Goal: Information Seeking & Learning: Learn about a topic

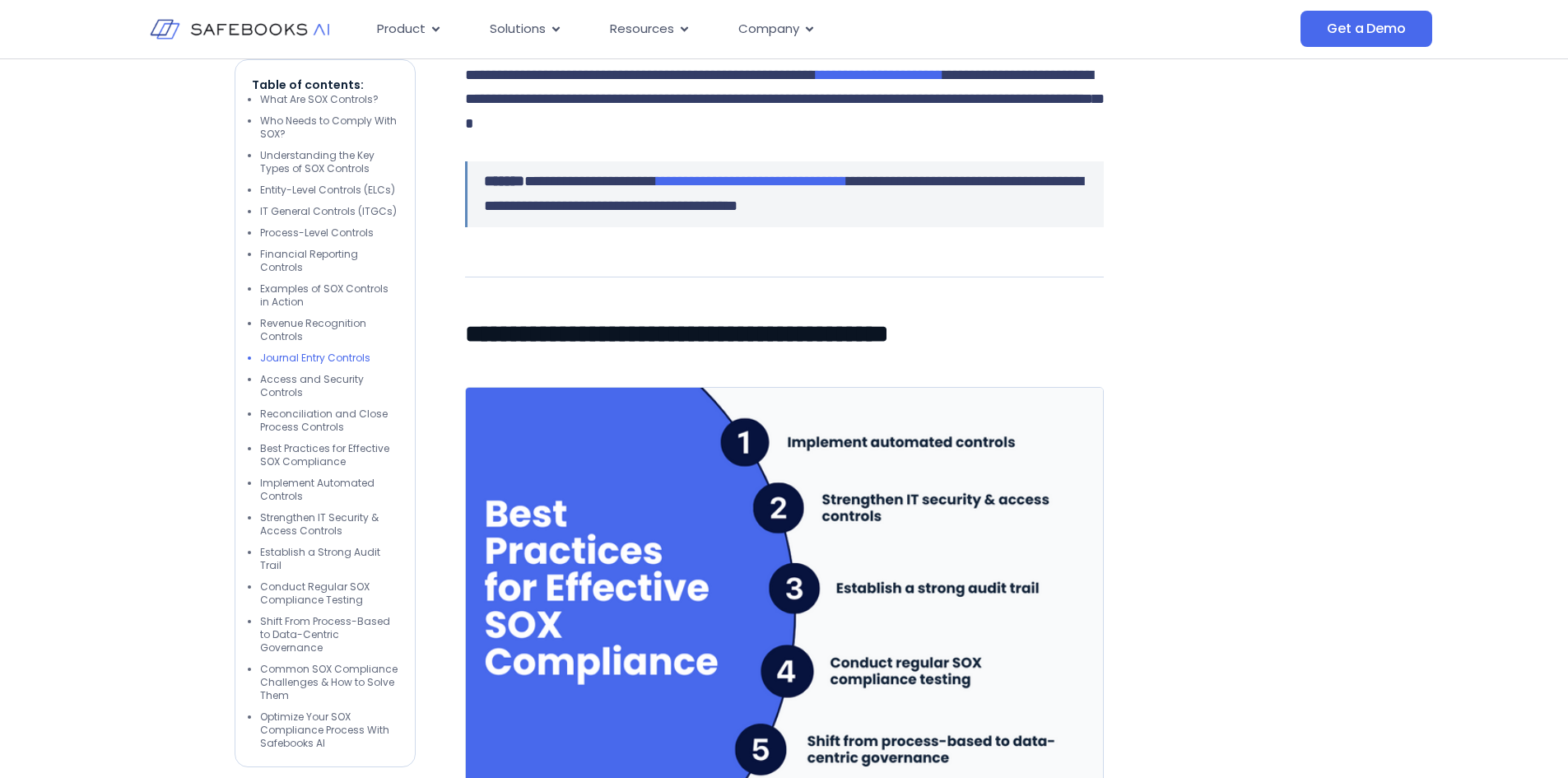
scroll to position [3707, 0]
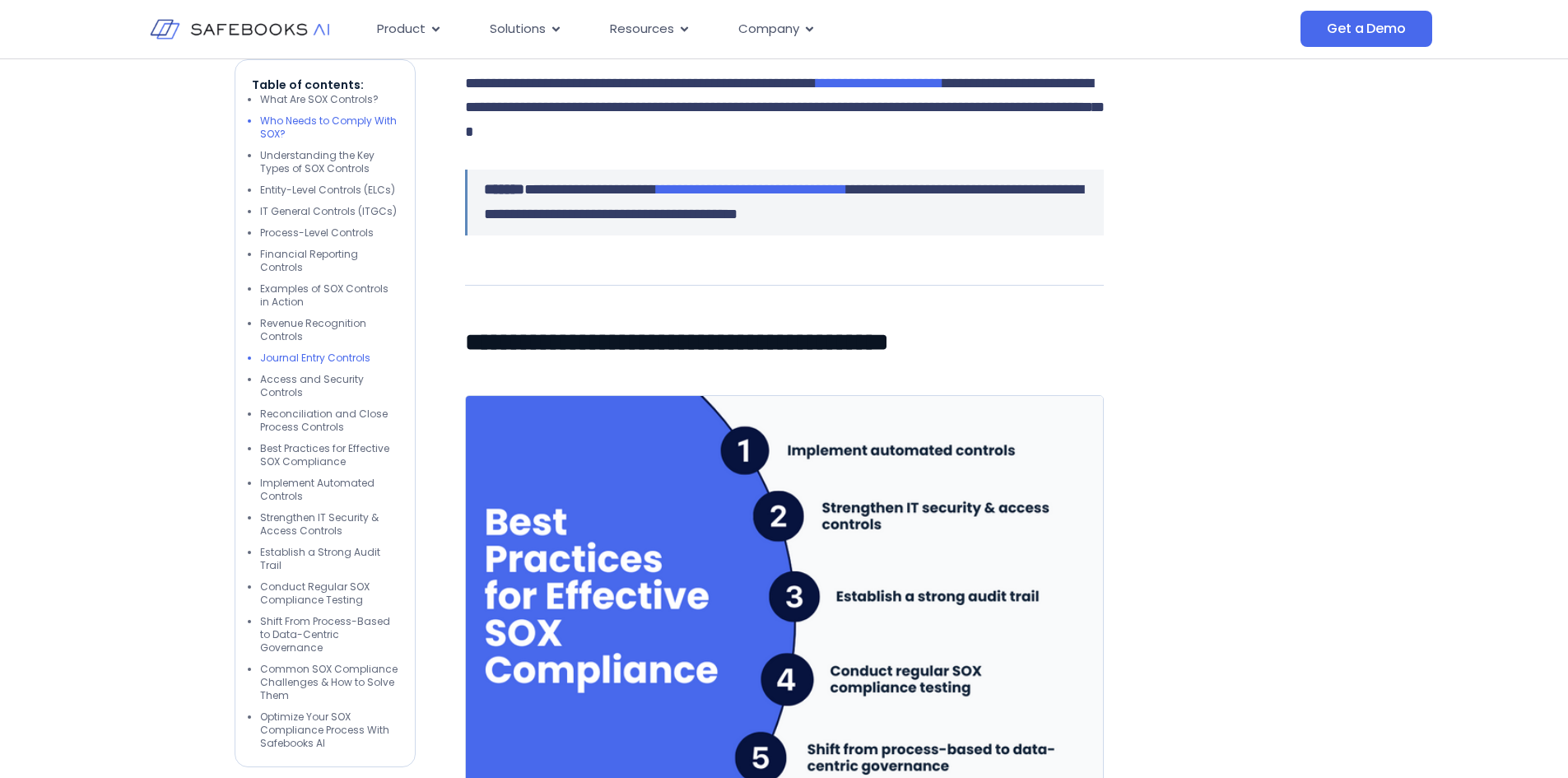
click at [292, 119] on li "Who Needs to Comply With SOX?" at bounding box center [329, 128] width 138 height 27
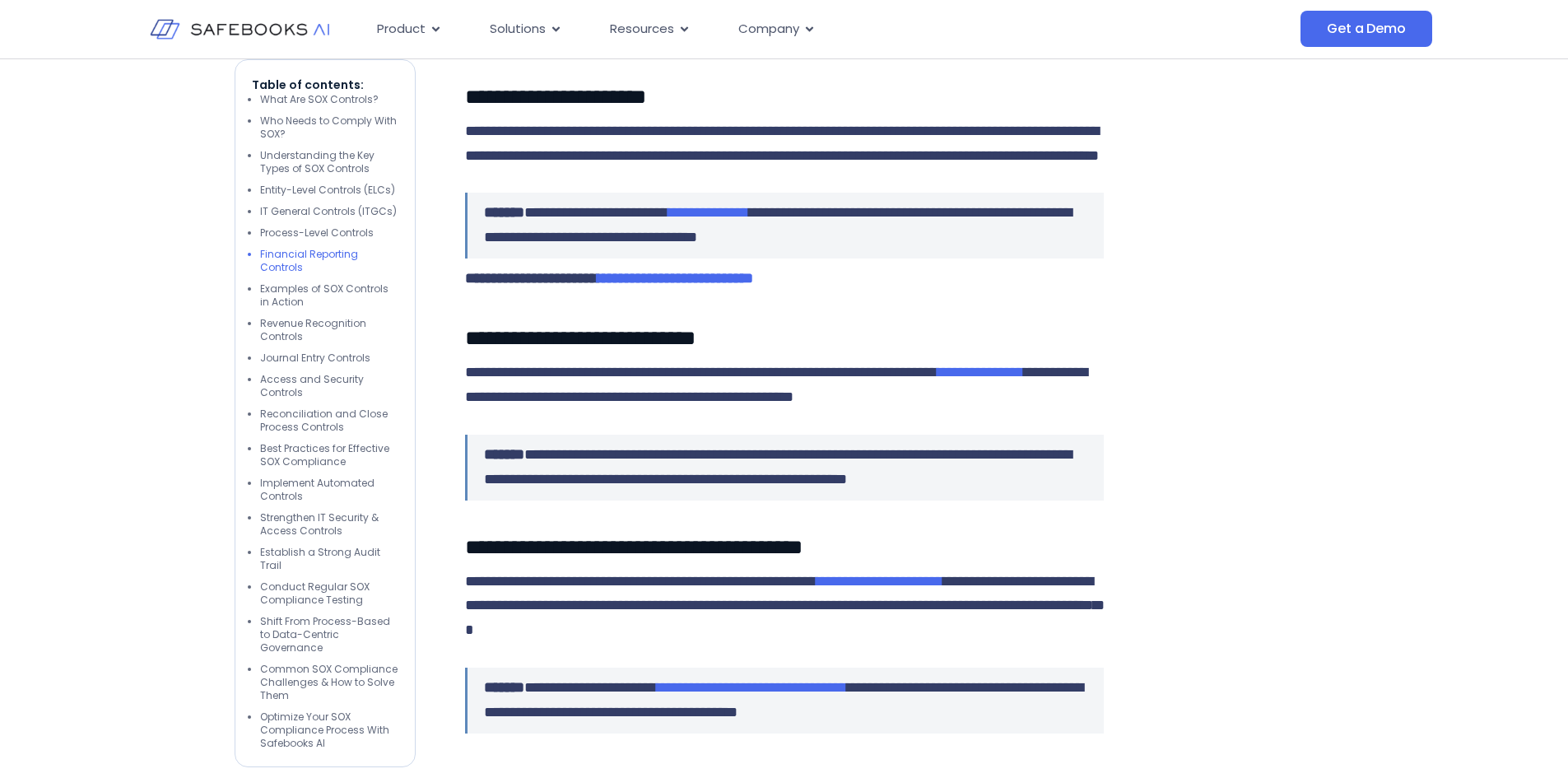
scroll to position [3318, 0]
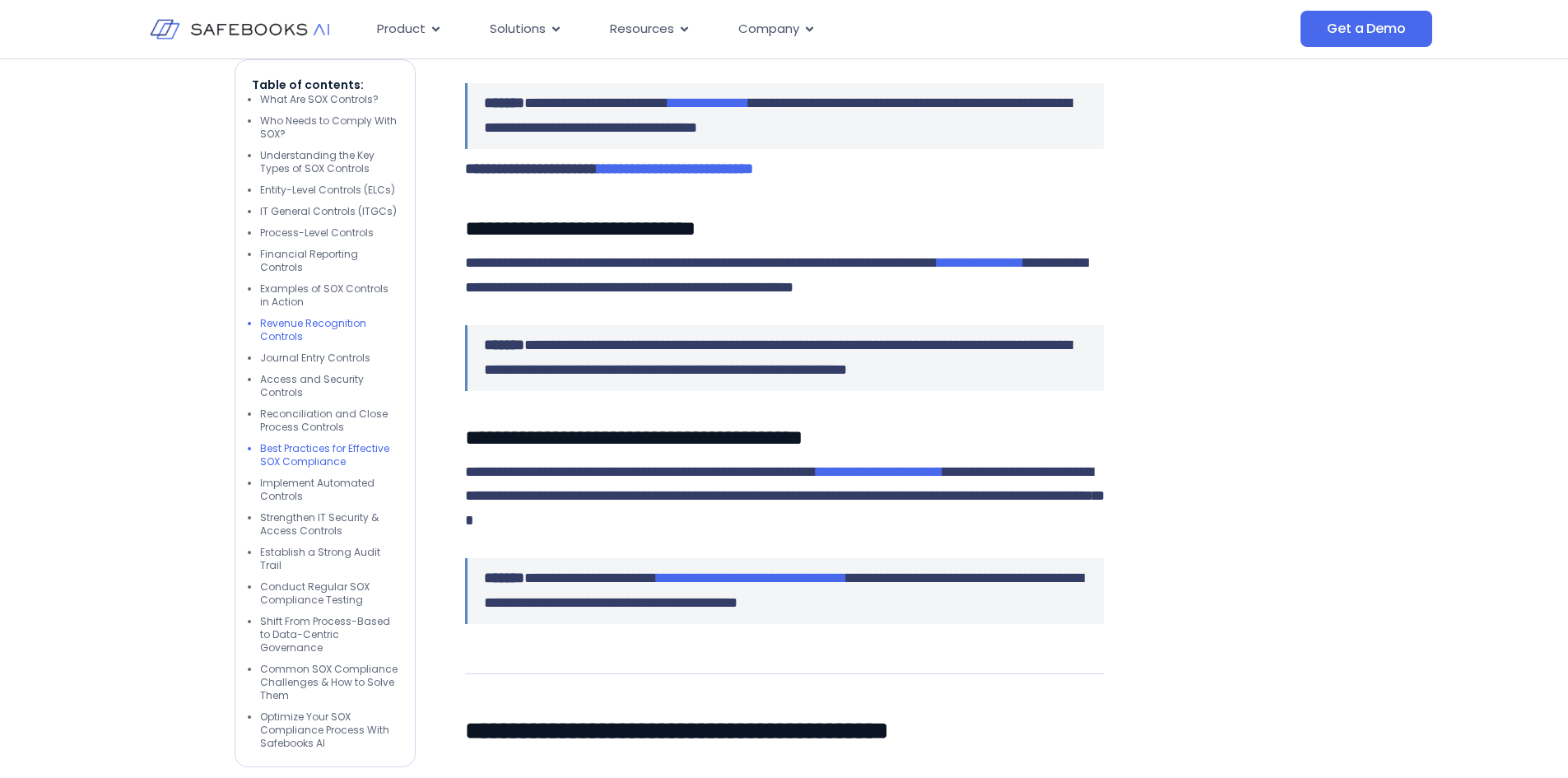
click at [294, 447] on li "Best Practices for Effective SOX Compliance" at bounding box center [329, 455] width 138 height 27
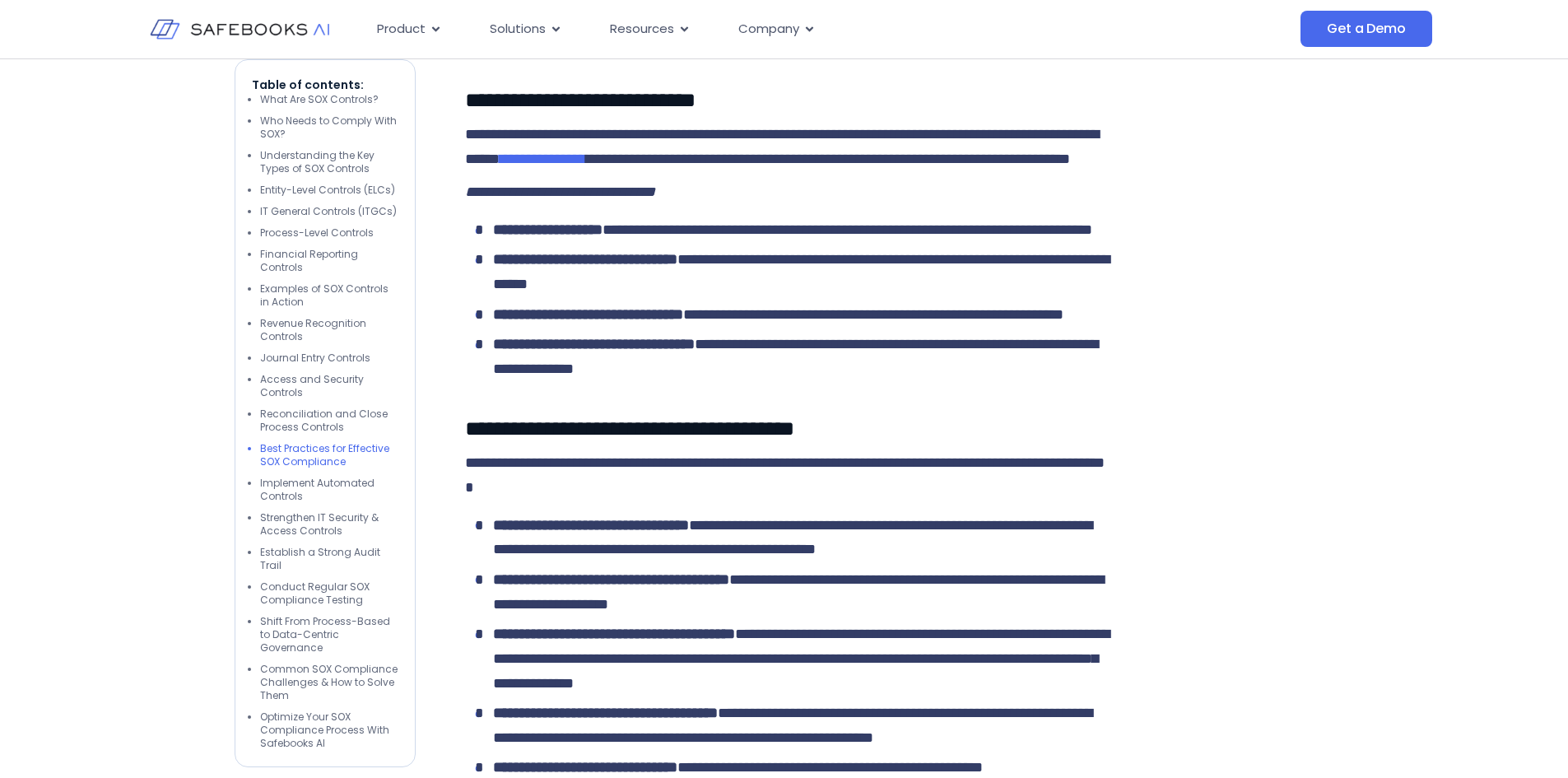
scroll to position [4532, 0]
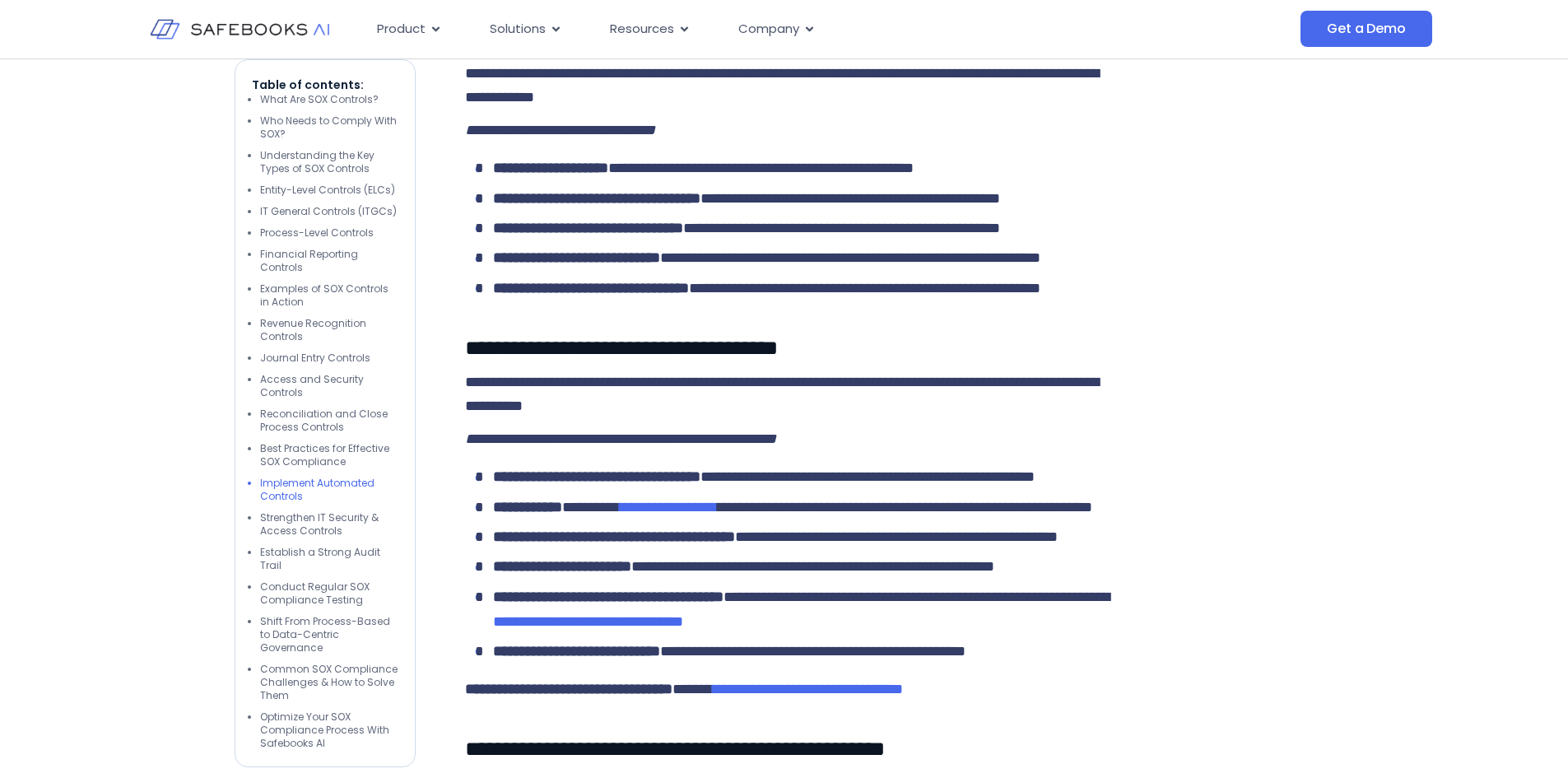
scroll to position [5356, 0]
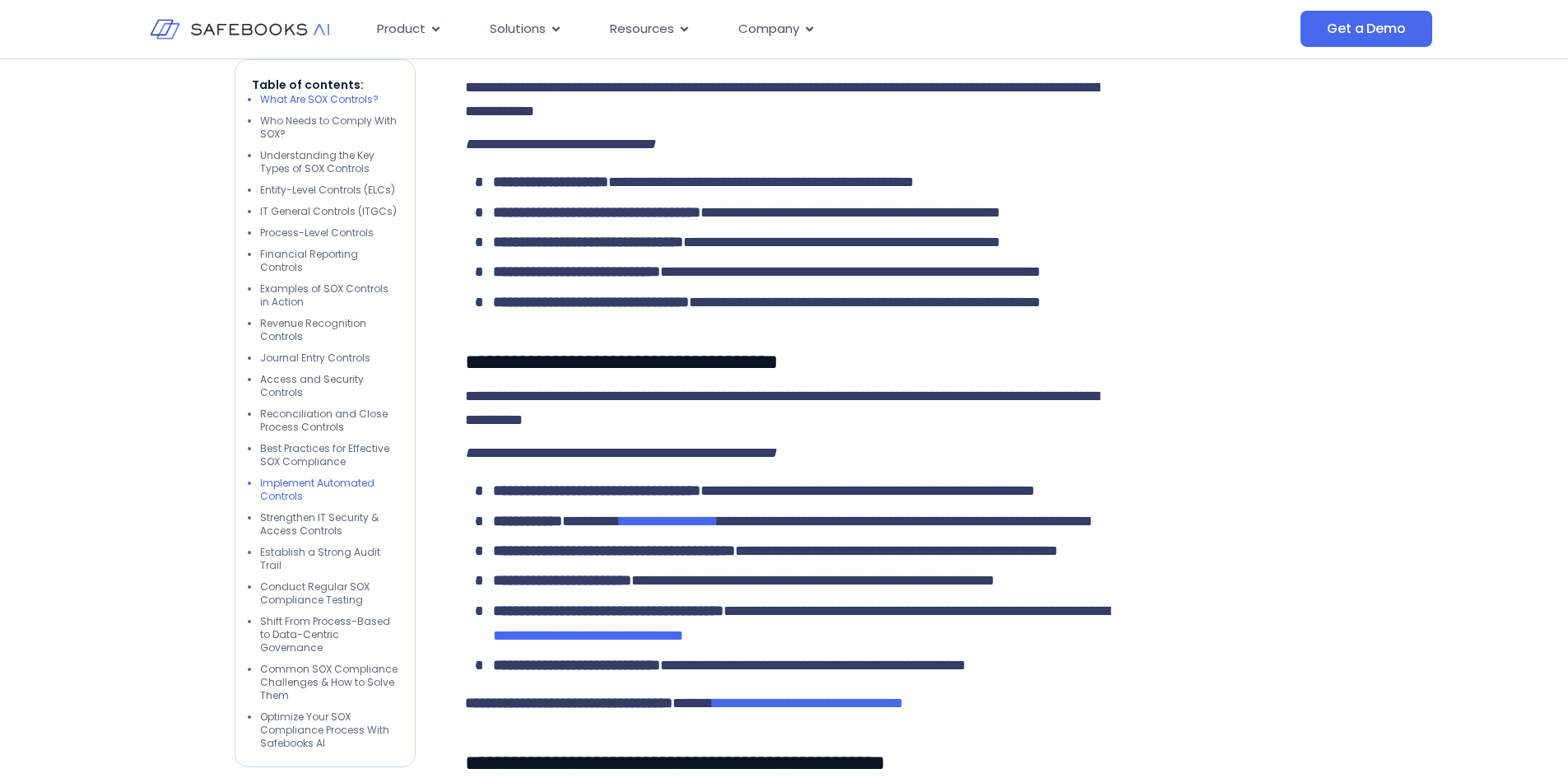
click at [289, 99] on li "What Are SOX Controls?" at bounding box center [329, 99] width 138 height 13
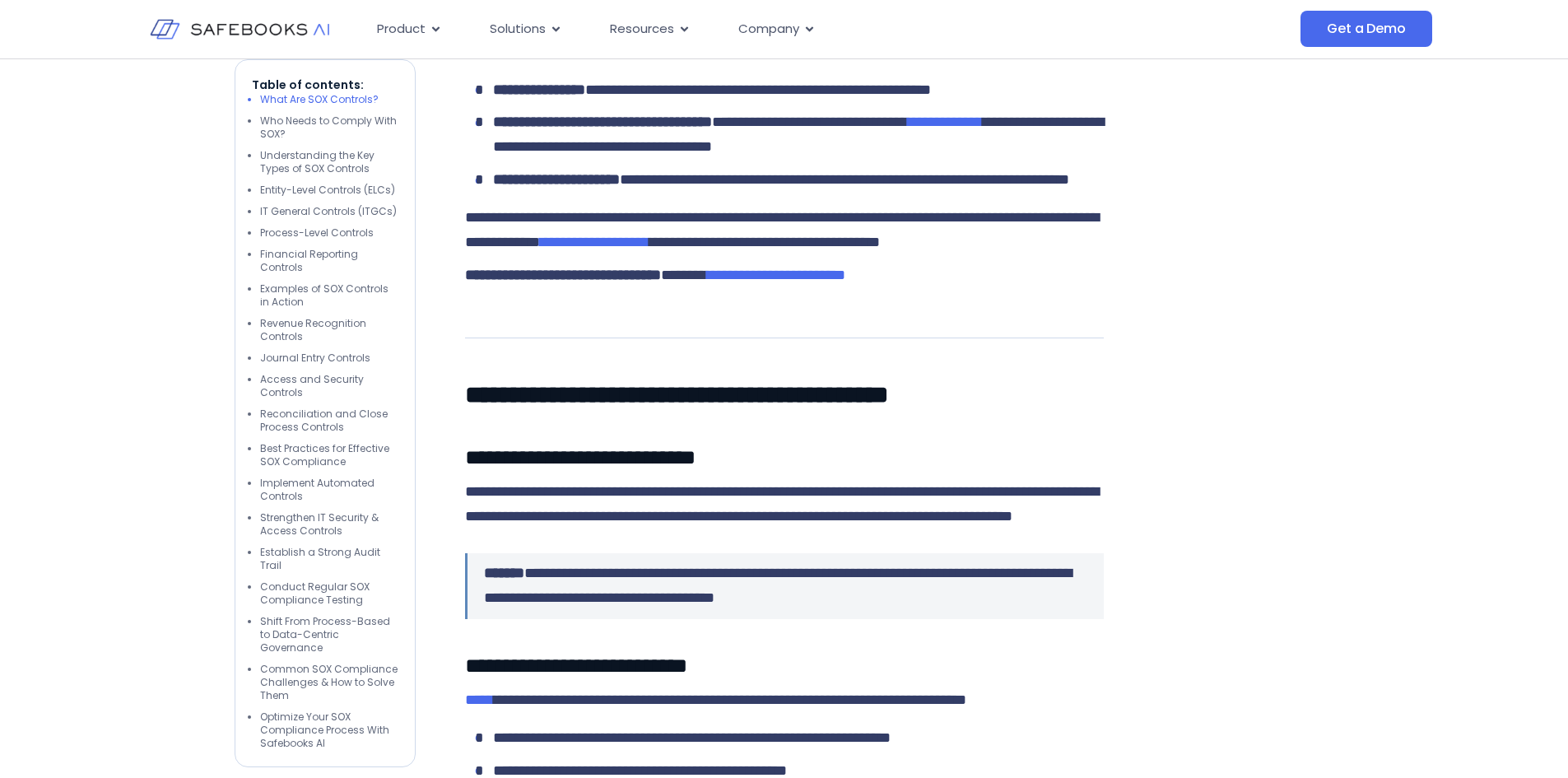
scroll to position [1607, 0]
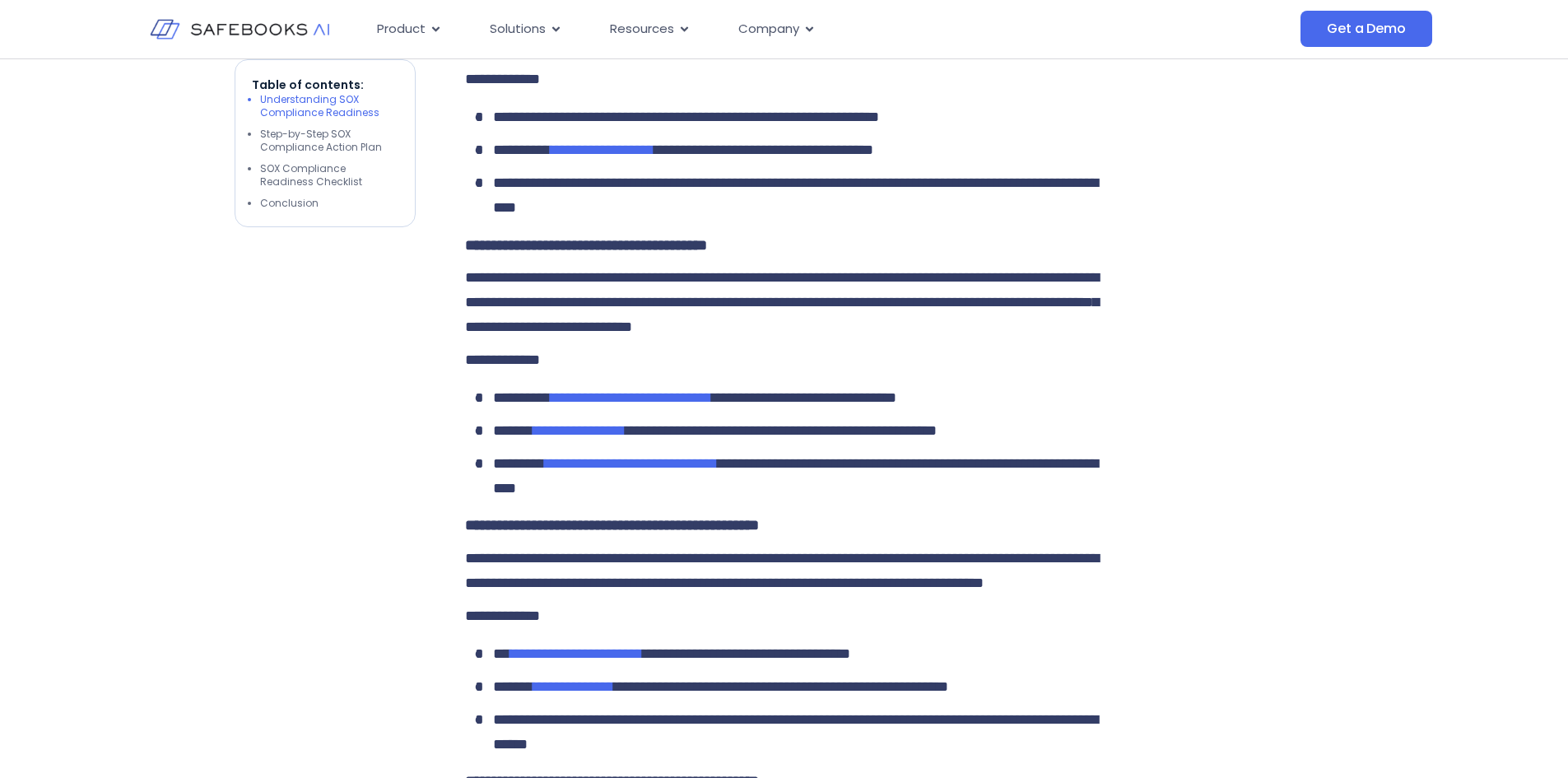
scroll to position [1977, 0]
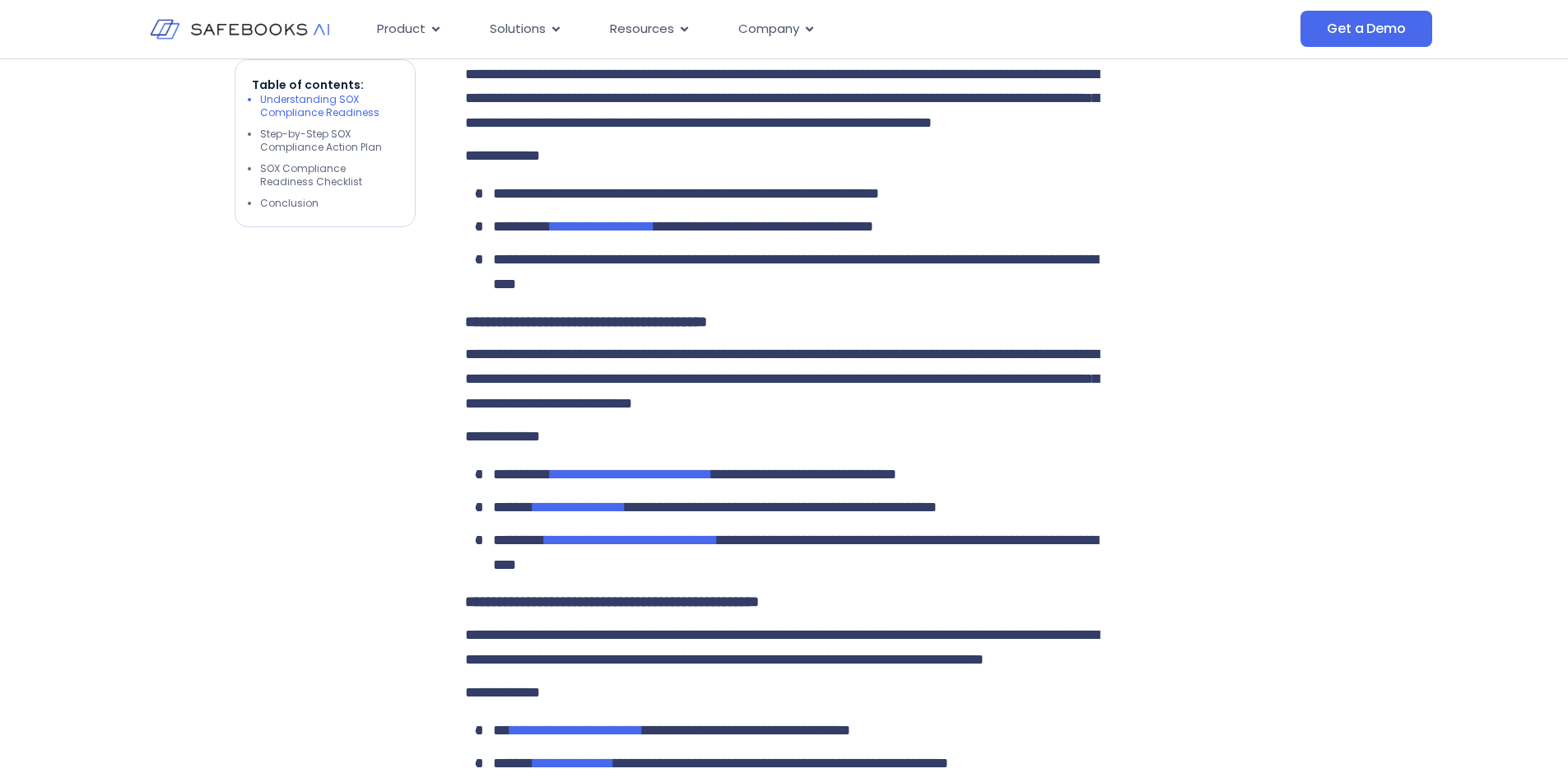
click at [493, 201] on span "**********" at bounding box center [685, 194] width 386 height 15
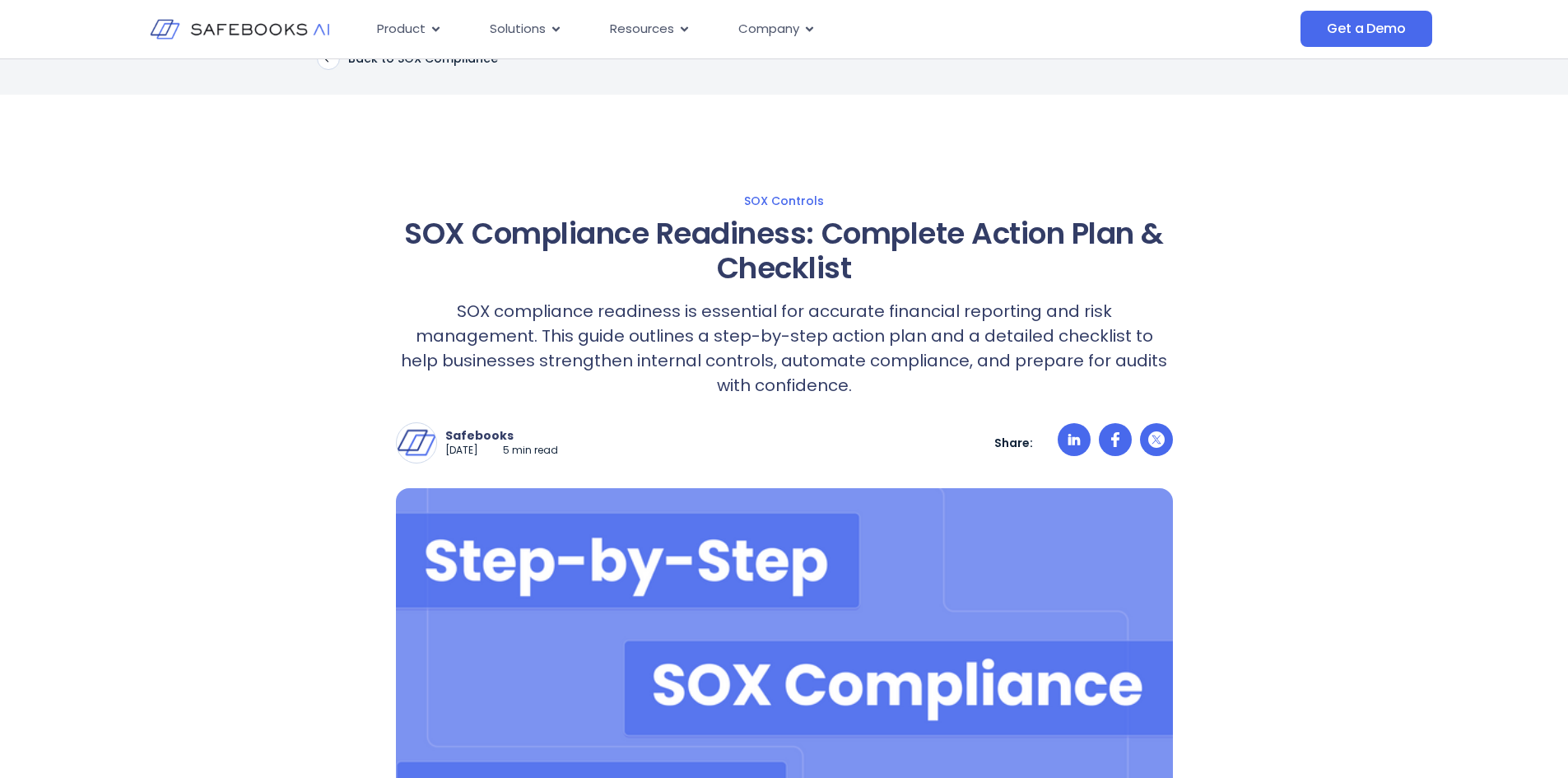
scroll to position [0, 0]
